Goal: Task Accomplishment & Management: Manage account settings

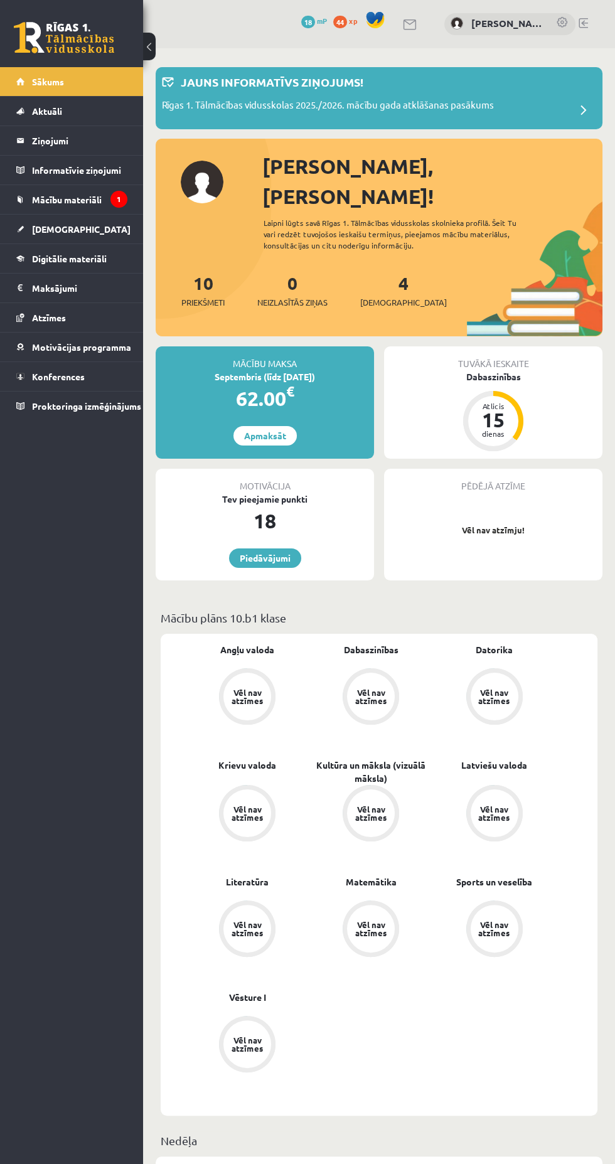
click at [482, 27] on link "[PERSON_NAME]" at bounding box center [507, 23] width 72 height 14
